Goal: Information Seeking & Learning: Learn about a topic

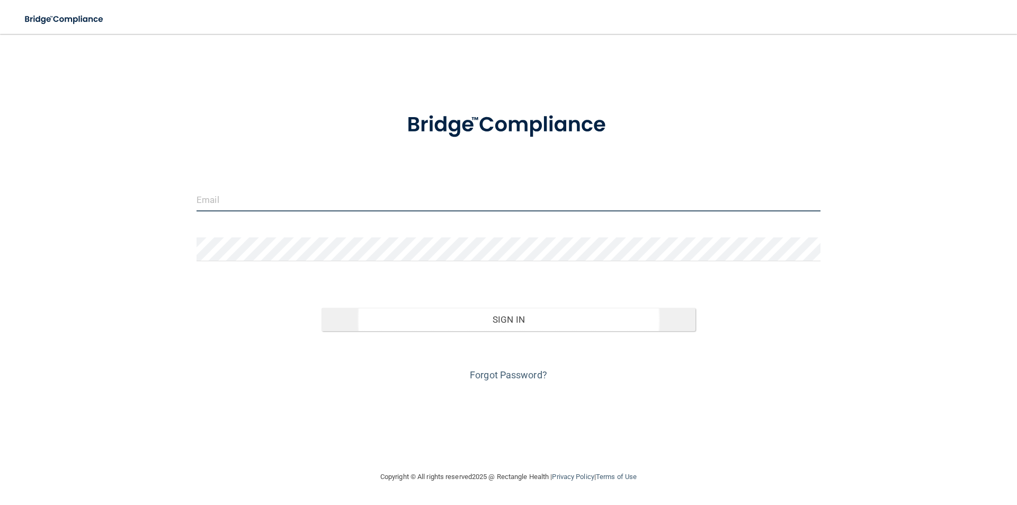
type input "[PERSON_NAME][EMAIL_ADDRESS][DOMAIN_NAME]"
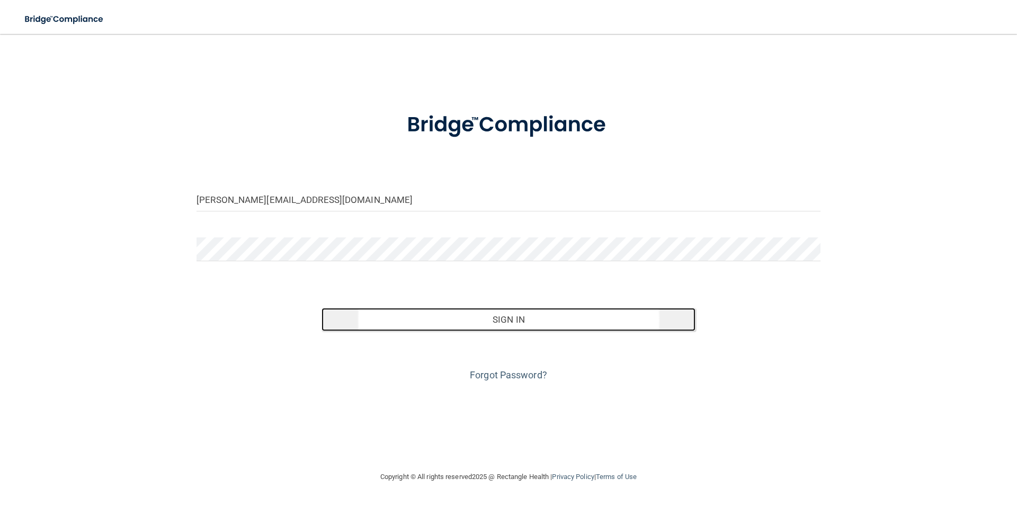
click at [434, 316] on button "Sign In" at bounding box center [508, 319] width 374 height 23
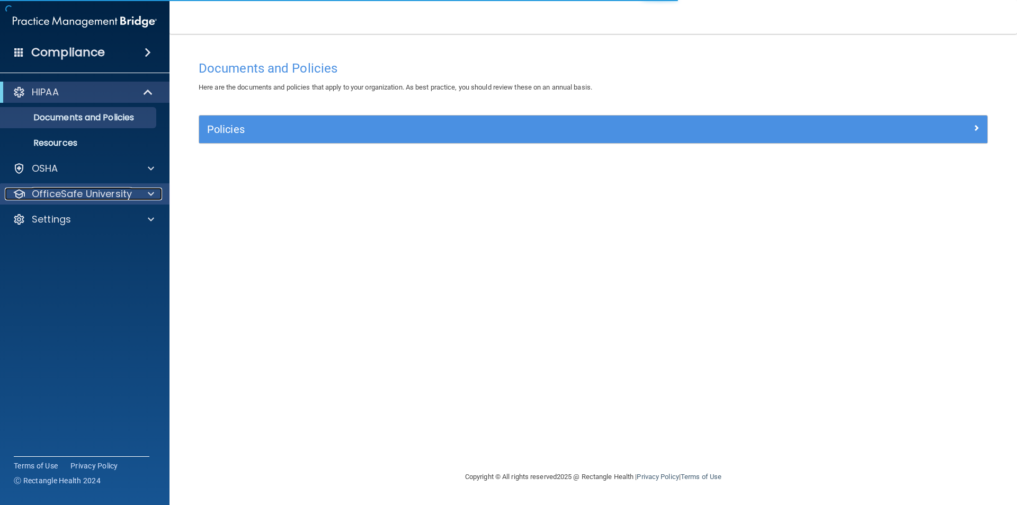
click at [142, 198] on div at bounding box center [149, 193] width 26 height 13
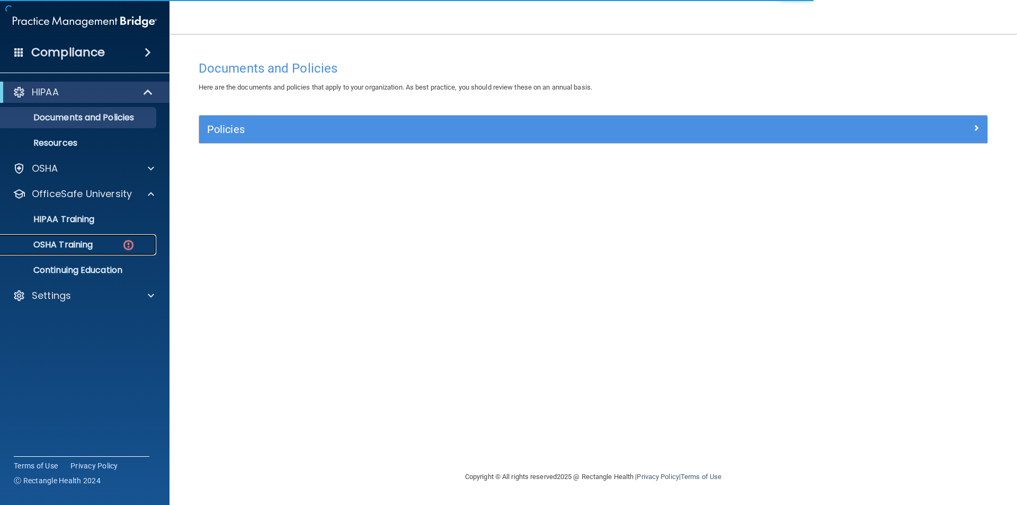
click at [123, 249] on img at bounding box center [128, 244] width 13 height 13
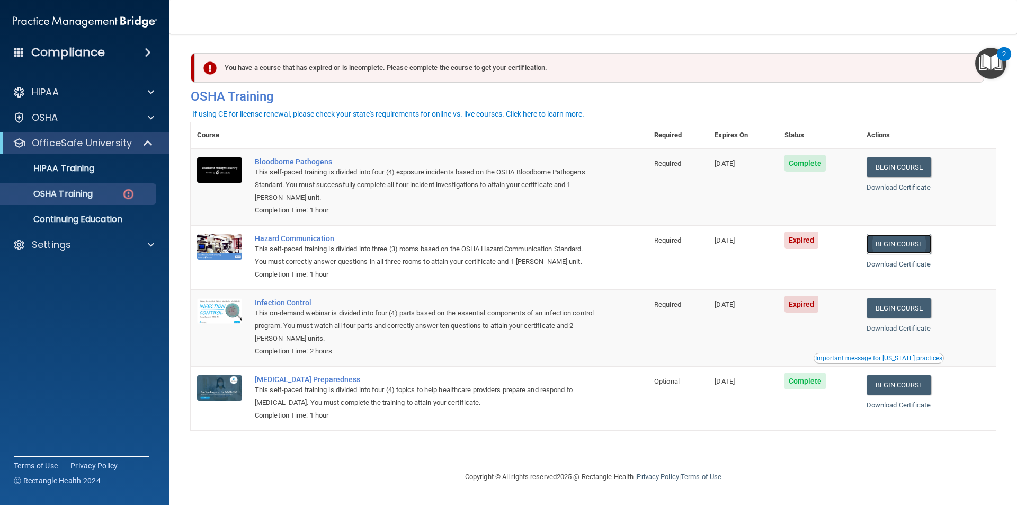
click at [890, 238] on link "Begin Course" at bounding box center [898, 244] width 65 height 20
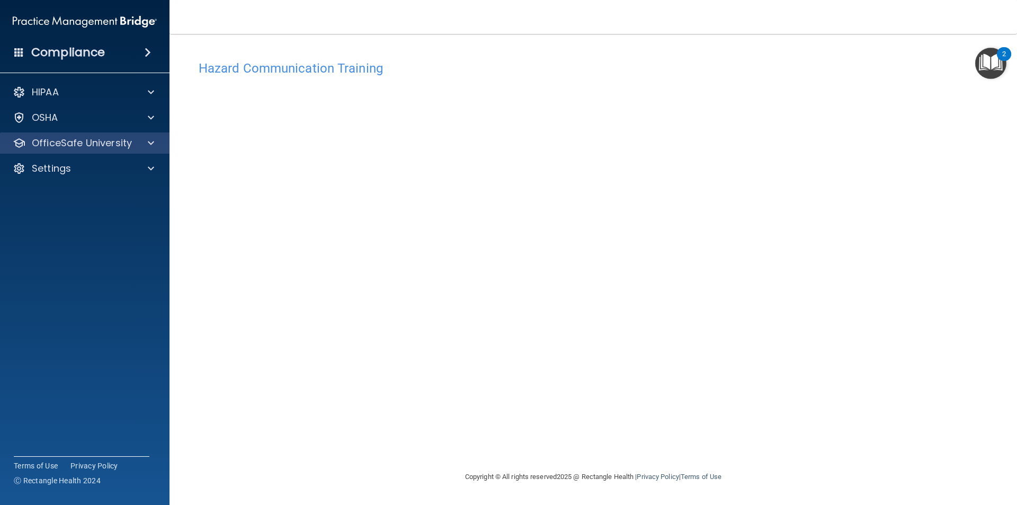
click at [93, 153] on div "OfficeSafe University" at bounding box center [85, 142] width 170 height 21
click at [150, 151] on div "OfficeSafe University" at bounding box center [85, 142] width 170 height 21
click at [107, 181] on div "HIPAA Documents and Policies Report an Incident Business Associates Emergency P…" at bounding box center [85, 132] width 170 height 110
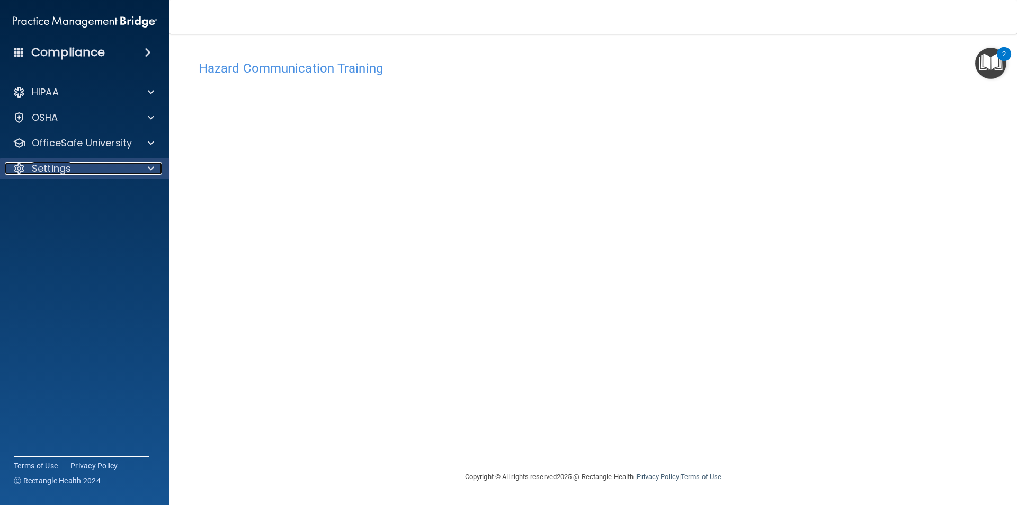
click at [114, 174] on div "Settings" at bounding box center [70, 168] width 131 height 13
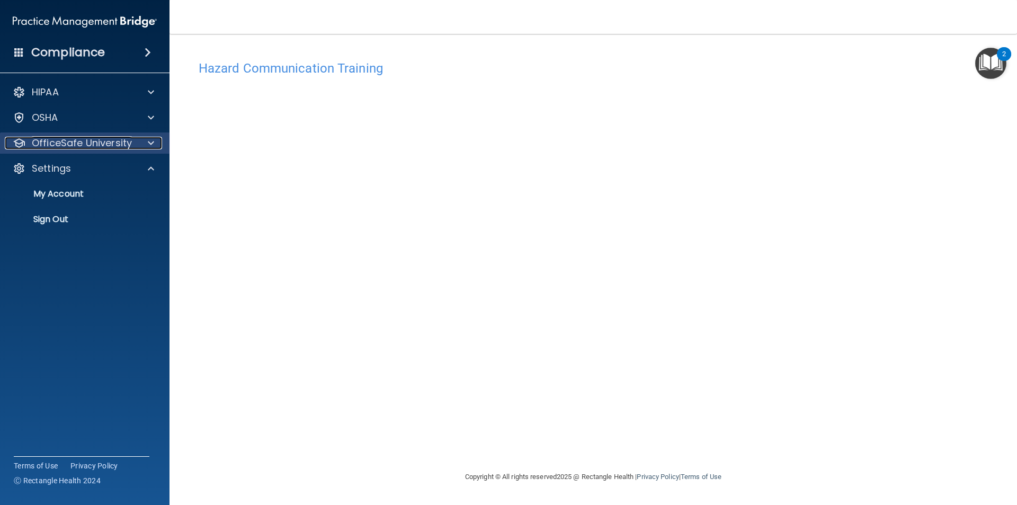
click at [132, 149] on div "OfficeSafe University" at bounding box center [70, 143] width 131 height 13
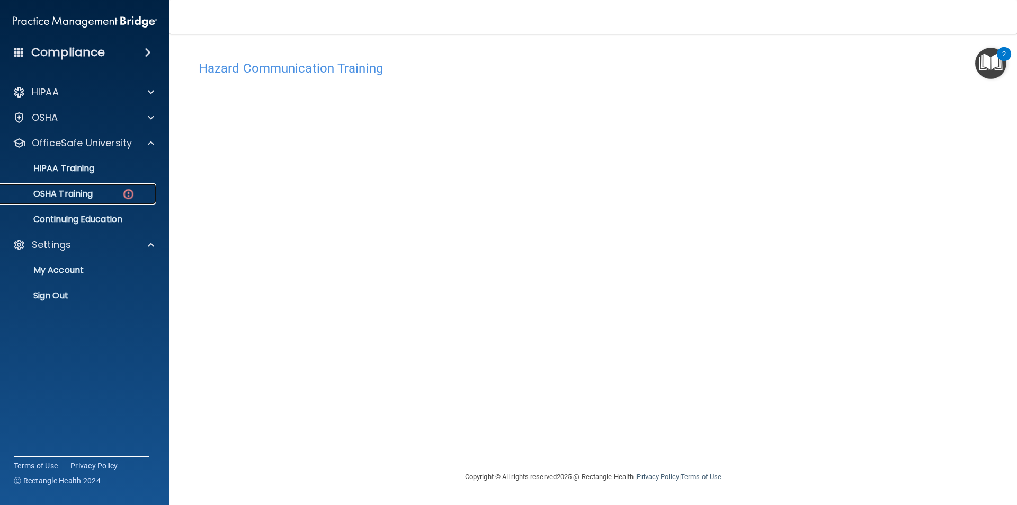
click at [97, 195] on div "OSHA Training" at bounding box center [79, 194] width 145 height 11
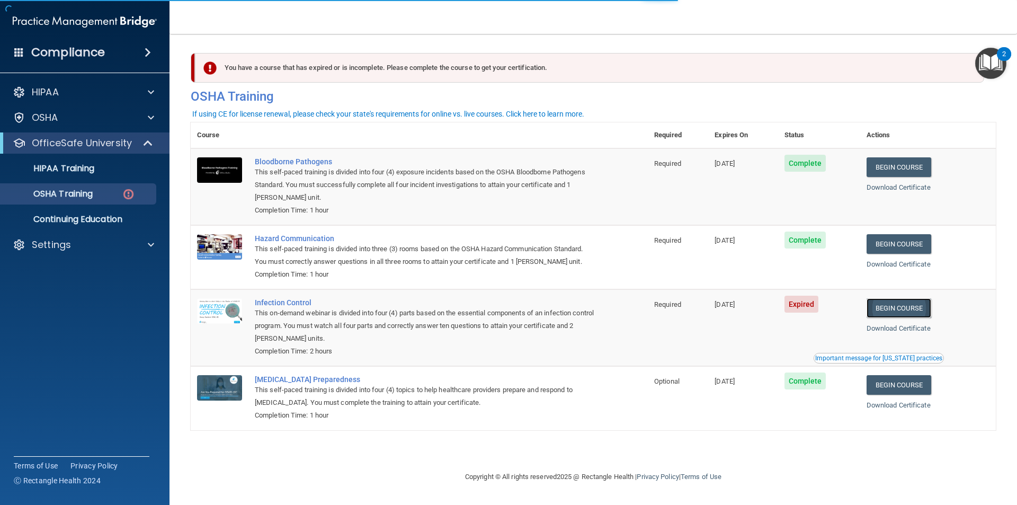
click at [907, 307] on link "Begin Course" at bounding box center [898, 308] width 65 height 20
